Goal: Task Accomplishment & Management: Manage account settings

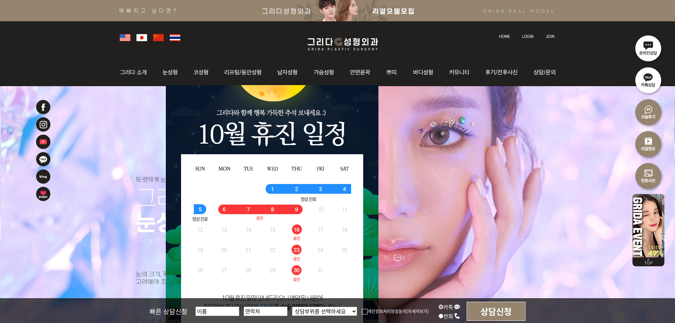
click at [525, 38] on img at bounding box center [528, 36] width 12 height 4
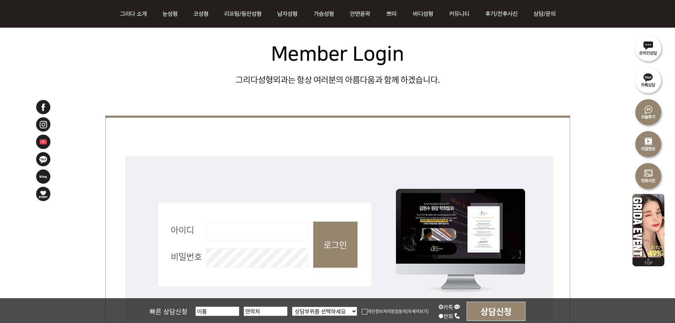
scroll to position [213, 0]
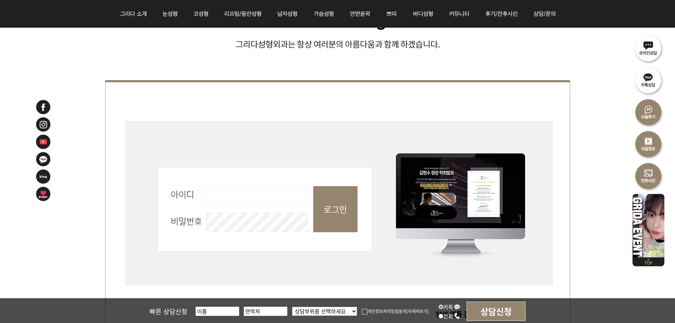
click at [236, 199] on input "아이디 필수" at bounding box center [257, 195] width 102 height 19
type input "admin"
click at [333, 210] on input "로그인" at bounding box center [335, 209] width 44 height 46
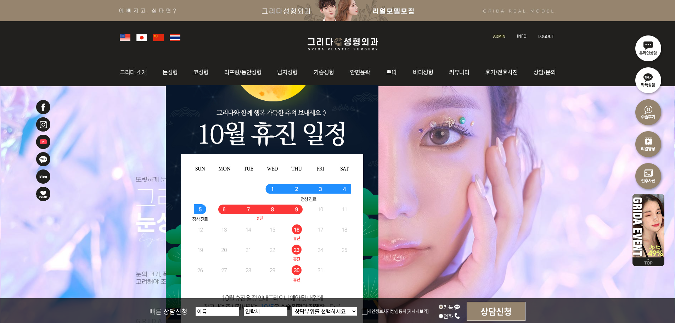
click at [502, 36] on img at bounding box center [499, 36] width 12 height 4
